Goal: Task Accomplishment & Management: Use online tool/utility

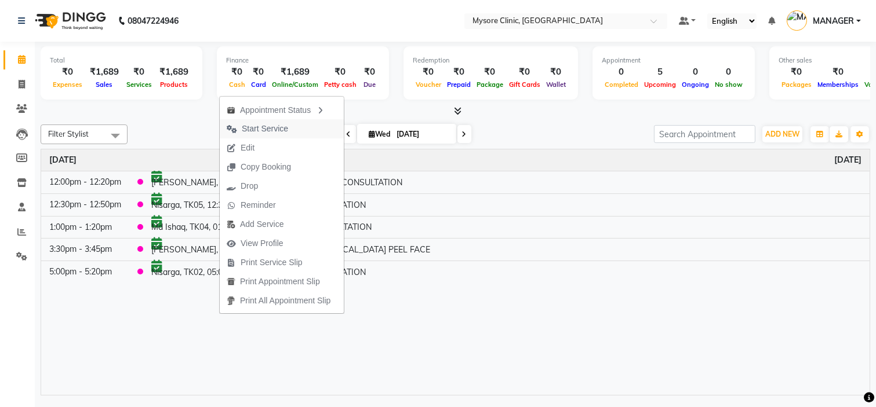
click at [280, 124] on span "Start Service" at bounding box center [265, 129] width 46 height 12
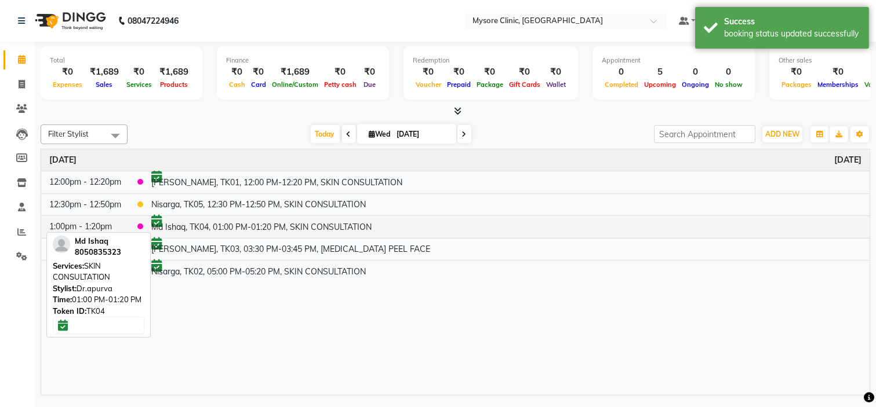
click at [267, 228] on td "Md Ishaq, TK04, 01:00 PM-01:20 PM, SKIN CONSULTATION" at bounding box center [506, 227] width 726 height 23
select select "6"
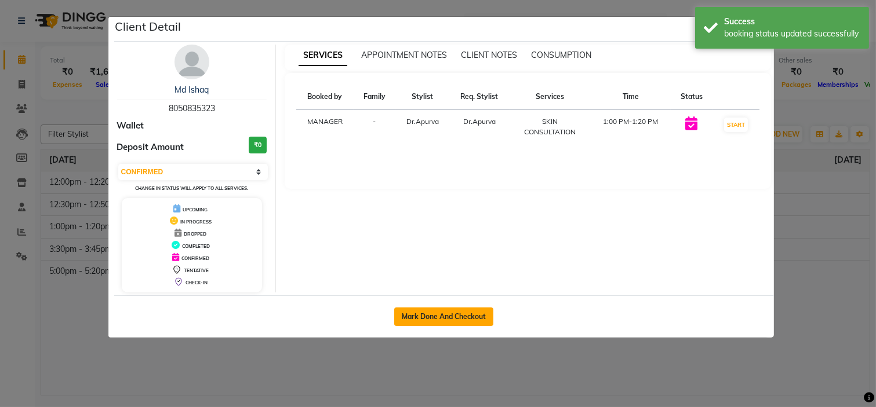
click at [429, 311] on button "Mark Done And Checkout" at bounding box center [443, 317] width 99 height 19
select select "service"
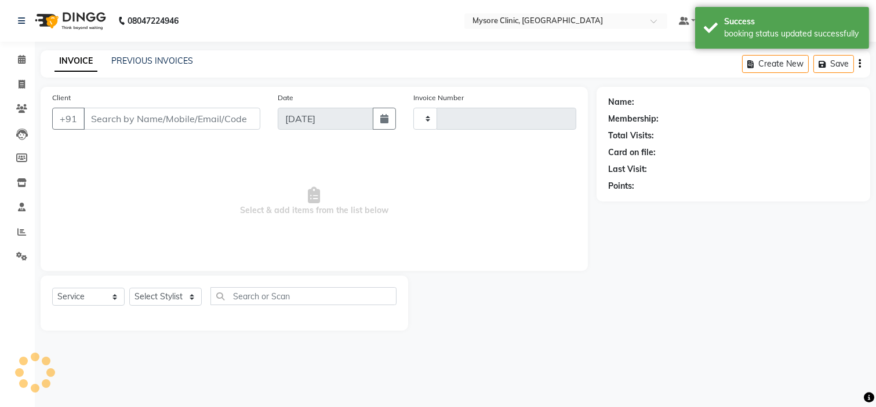
type input "0428"
select select "7445"
type input "8050835323"
select select "65320"
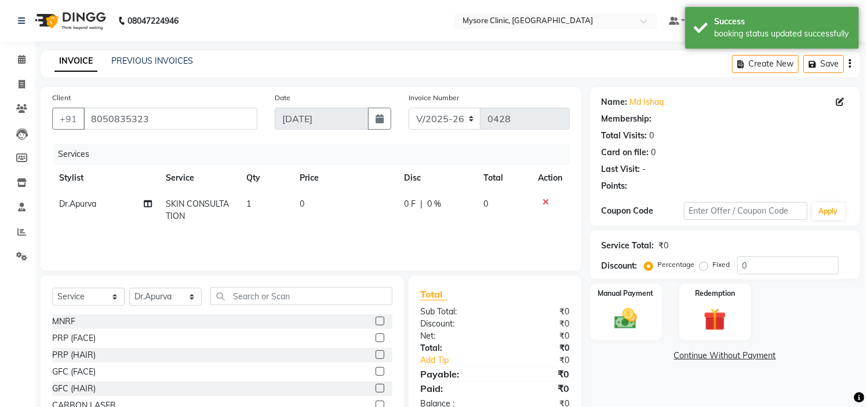
scroll to position [56, 0]
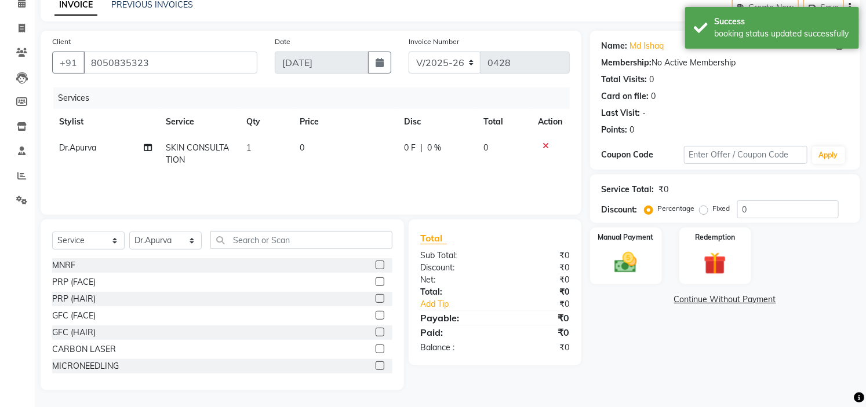
click at [737, 300] on link "Continue Without Payment" at bounding box center [724, 300] width 265 height 12
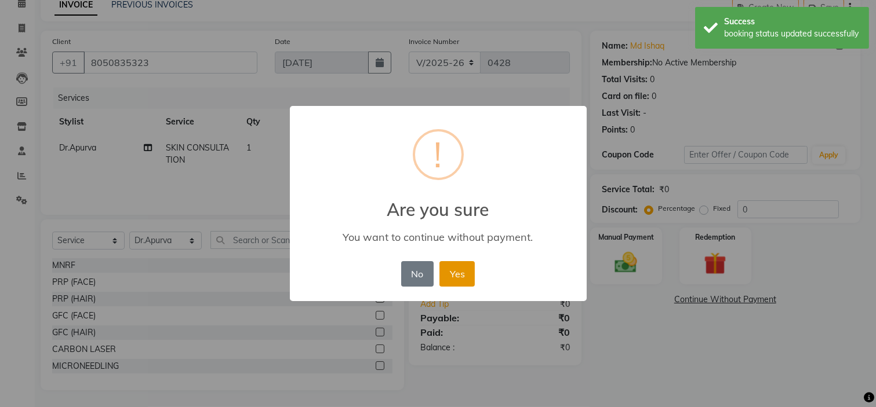
click at [467, 279] on button "Yes" at bounding box center [456, 273] width 35 height 25
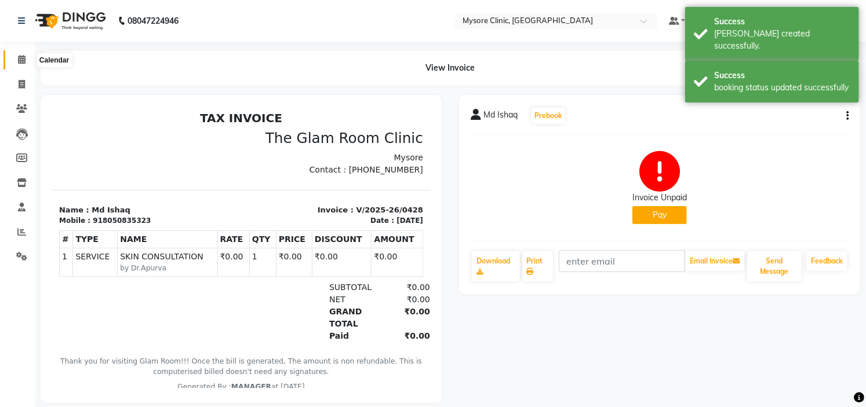
click at [23, 57] on icon at bounding box center [22, 59] width 8 height 9
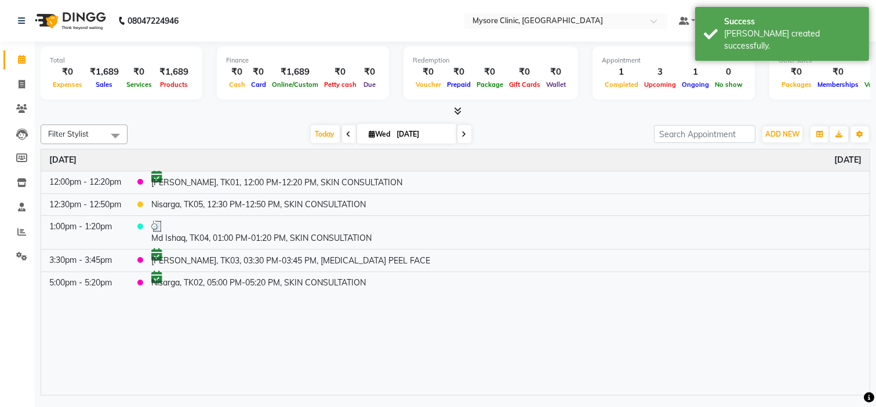
click at [216, 125] on div "Filter Stylist Select All [PERSON_NAME] [PERSON_NAME] Ashwini Dr.Apurva Lakshmi…" at bounding box center [455, 135] width 829 height 20
click at [314, 128] on span "Today" at bounding box center [325, 134] width 29 height 18
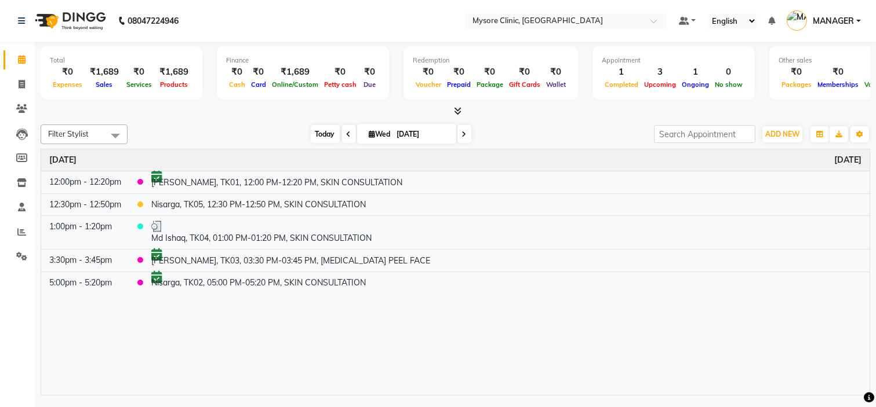
click at [314, 128] on span "Today" at bounding box center [325, 134] width 29 height 18
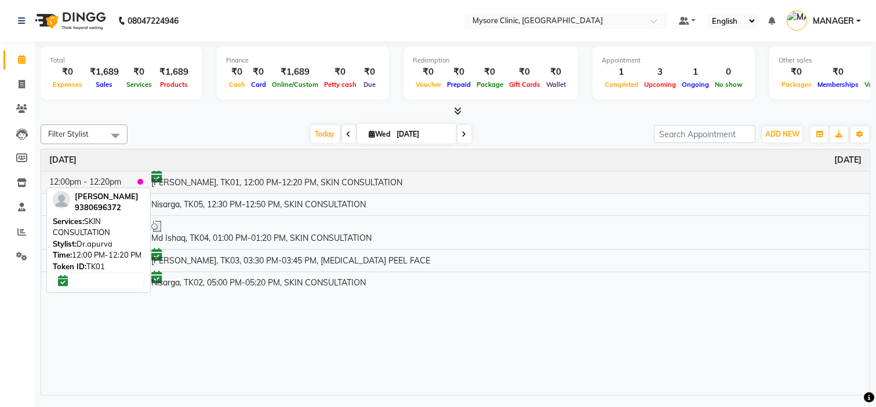
click at [261, 177] on td "[PERSON_NAME], TK01, 12:00 PM-12:20 PM, SKIN CONSULTATION" at bounding box center [506, 182] width 726 height 23
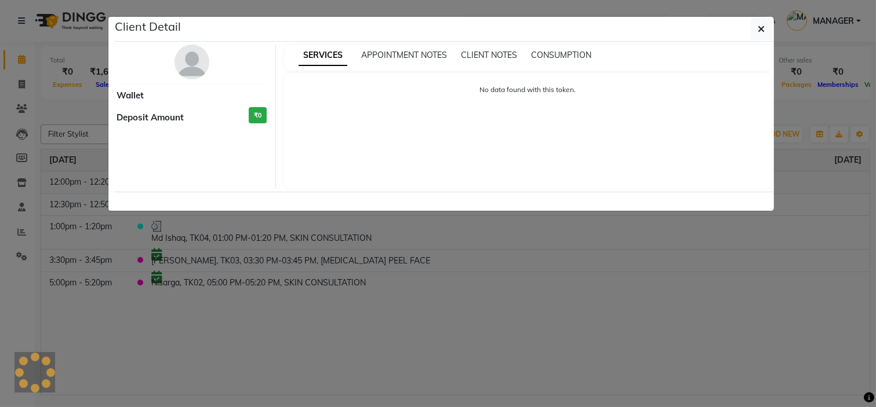
select select "6"
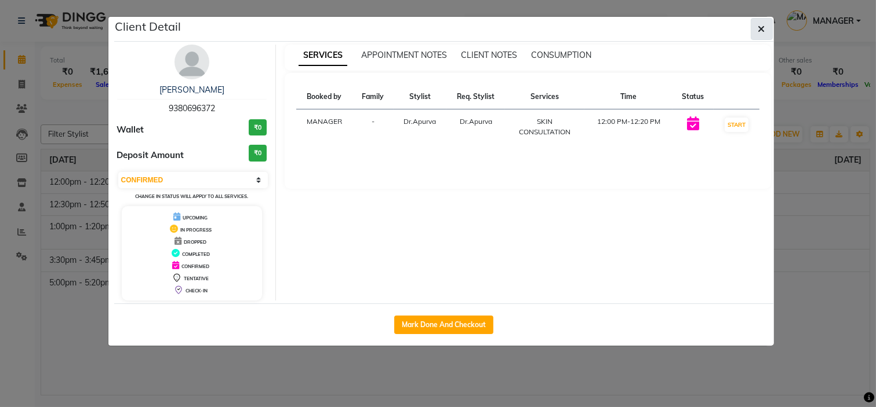
click at [763, 23] on span "button" at bounding box center [761, 29] width 7 height 12
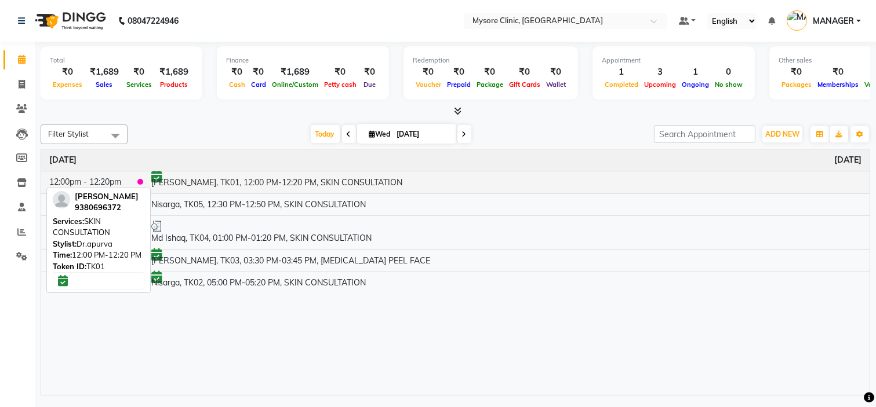
click at [267, 178] on td "[PERSON_NAME], TK01, 12:00 PM-12:20 PM, SKIN CONSULTATION" at bounding box center [506, 182] width 726 height 23
select select "6"
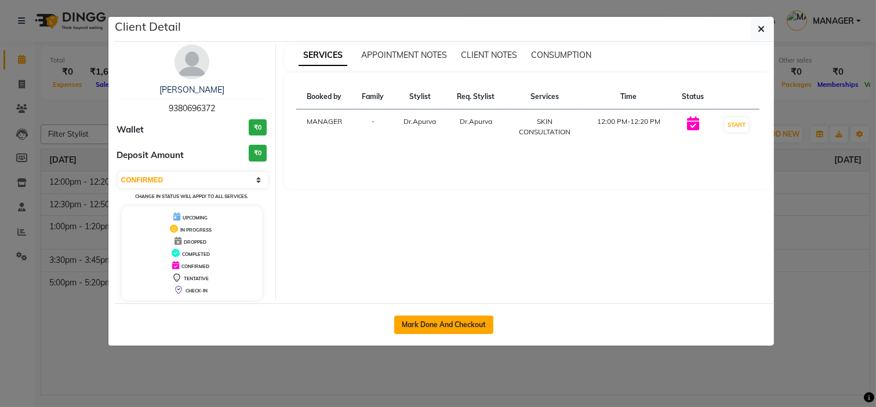
click at [413, 318] on button "Mark Done And Checkout" at bounding box center [443, 325] width 99 height 19
select select "7445"
select select "service"
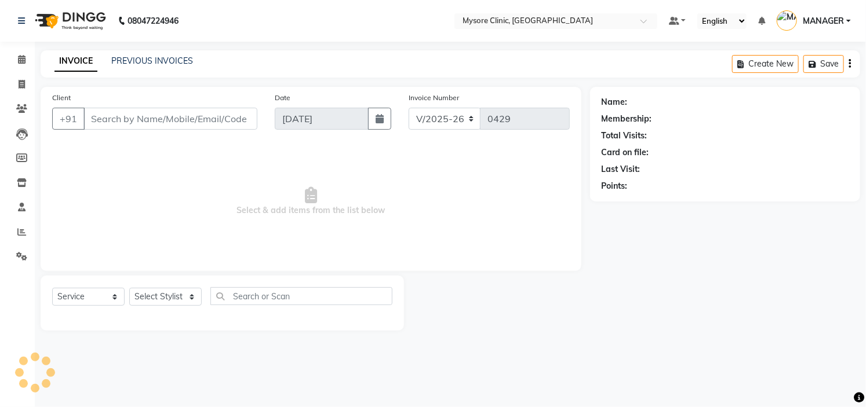
type input "9380696372"
select select "65320"
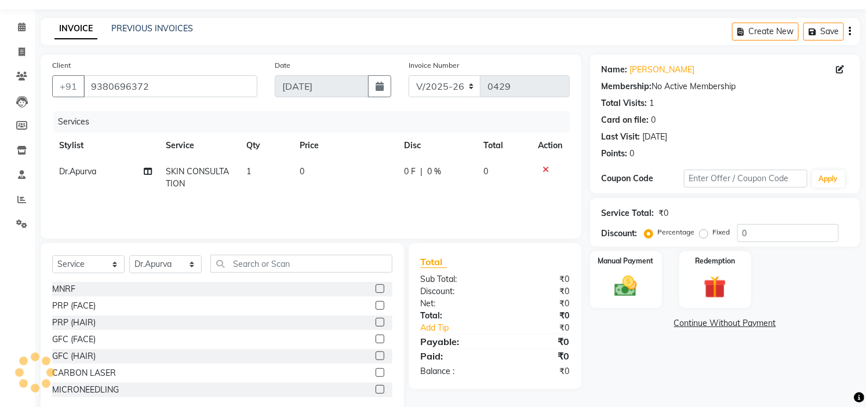
scroll to position [56, 0]
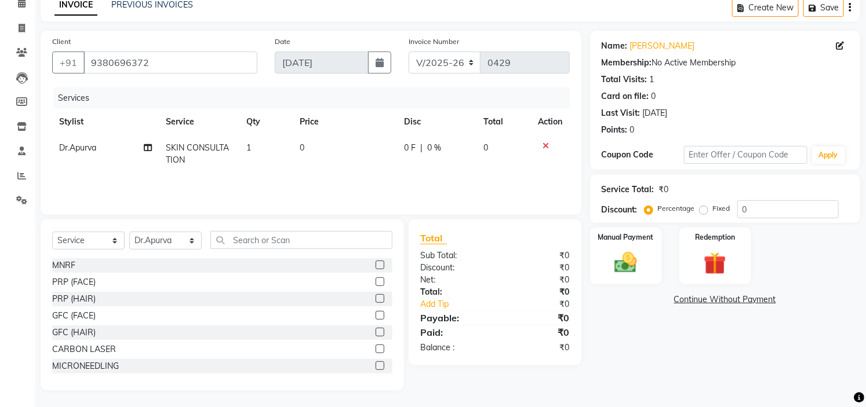
click at [757, 301] on link "Continue Without Payment" at bounding box center [724, 300] width 265 height 12
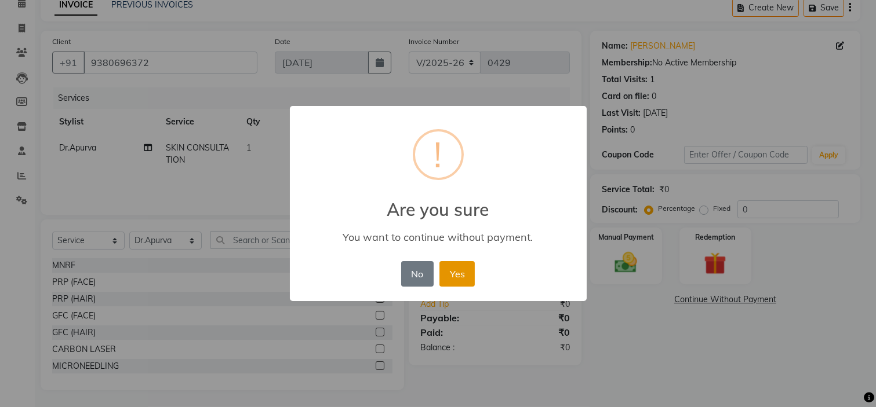
click at [461, 275] on button "Yes" at bounding box center [456, 273] width 35 height 25
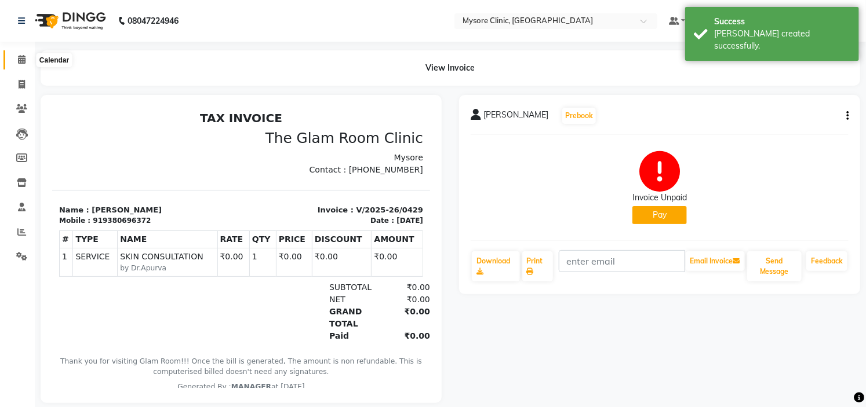
click at [21, 60] on icon at bounding box center [22, 59] width 8 height 9
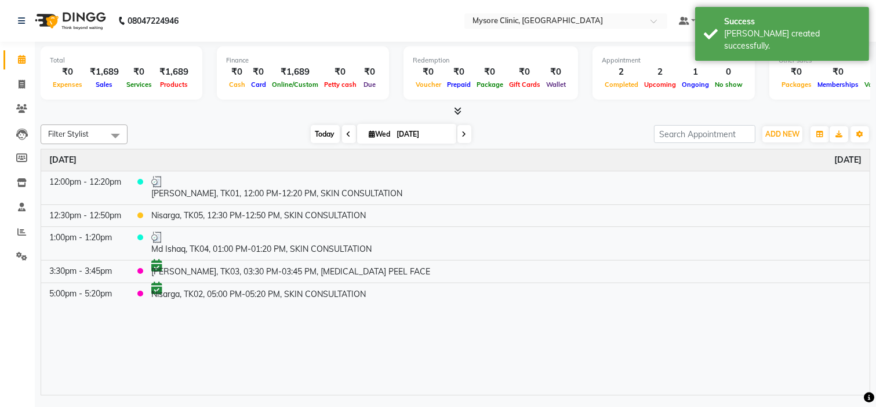
click at [311, 138] on span "Today" at bounding box center [325, 134] width 29 height 18
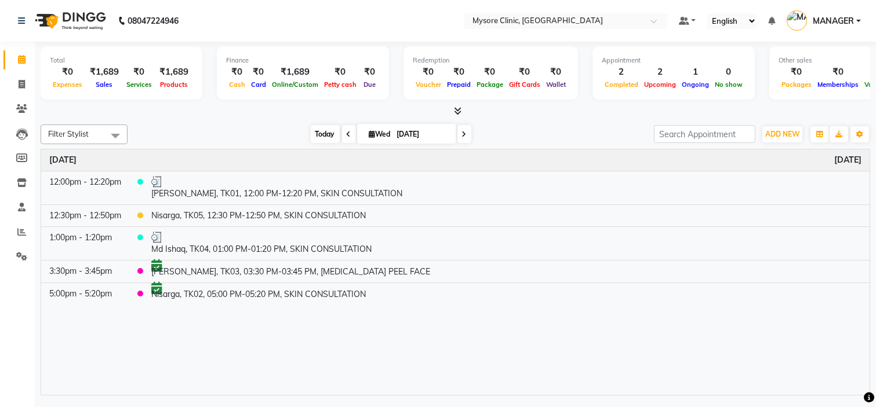
click at [321, 138] on span "Today" at bounding box center [325, 134] width 29 height 18
